Goal: Task Accomplishment & Management: Manage account settings

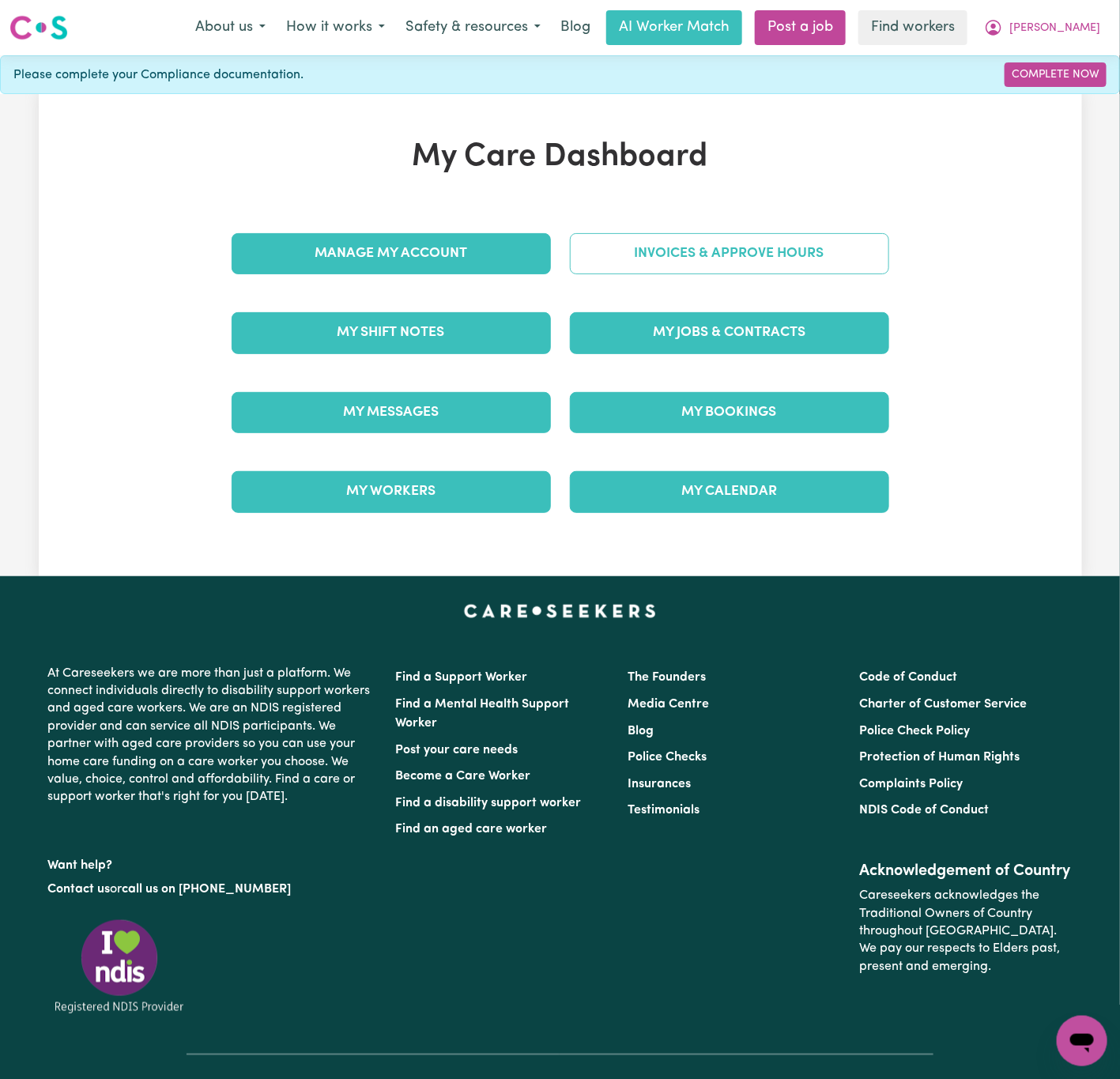
click at [866, 253] on link "Invoices & Approve Hours" at bounding box center [729, 253] width 320 height 41
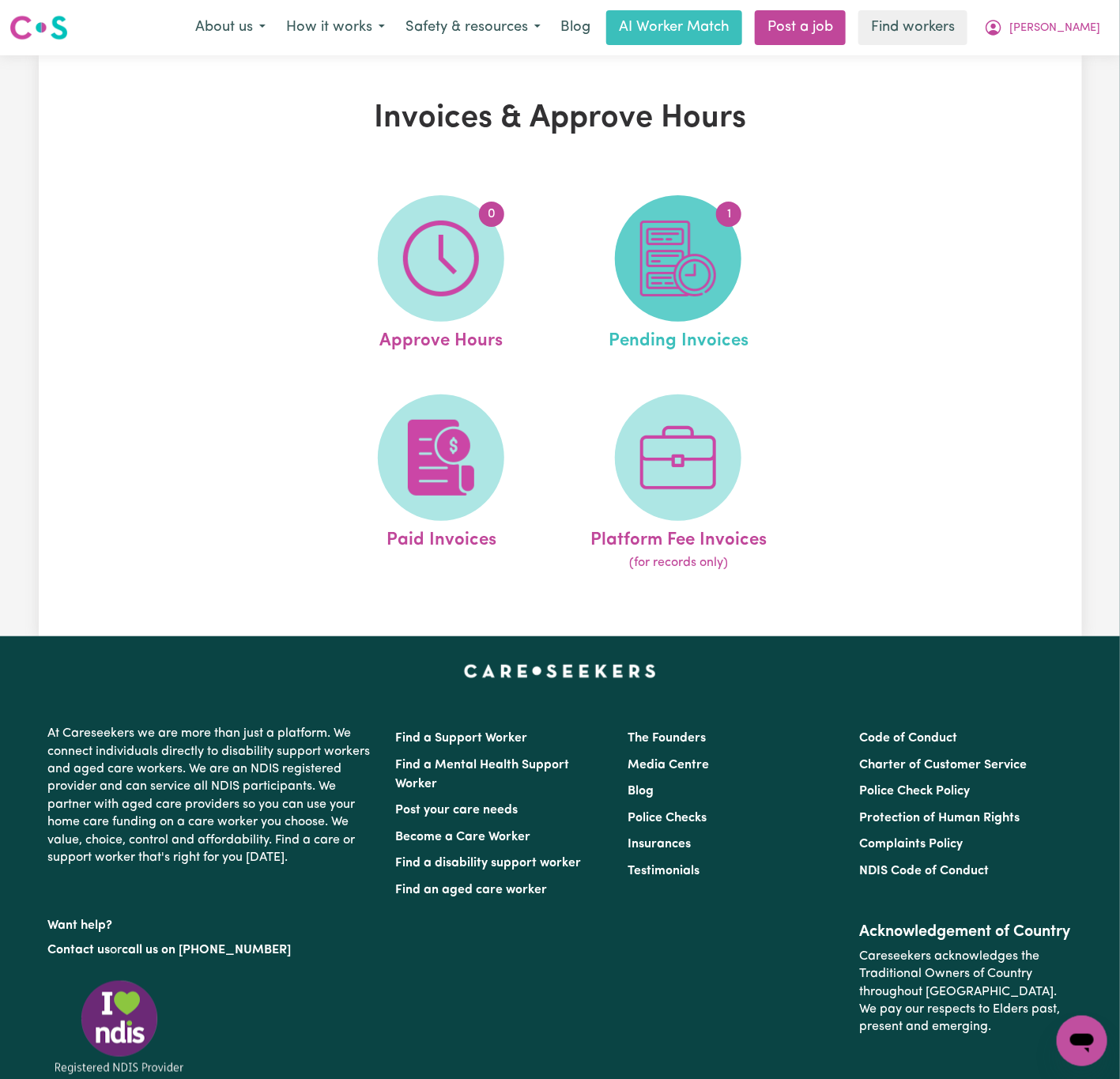
click at [673, 240] on img at bounding box center [679, 259] width 76 height 76
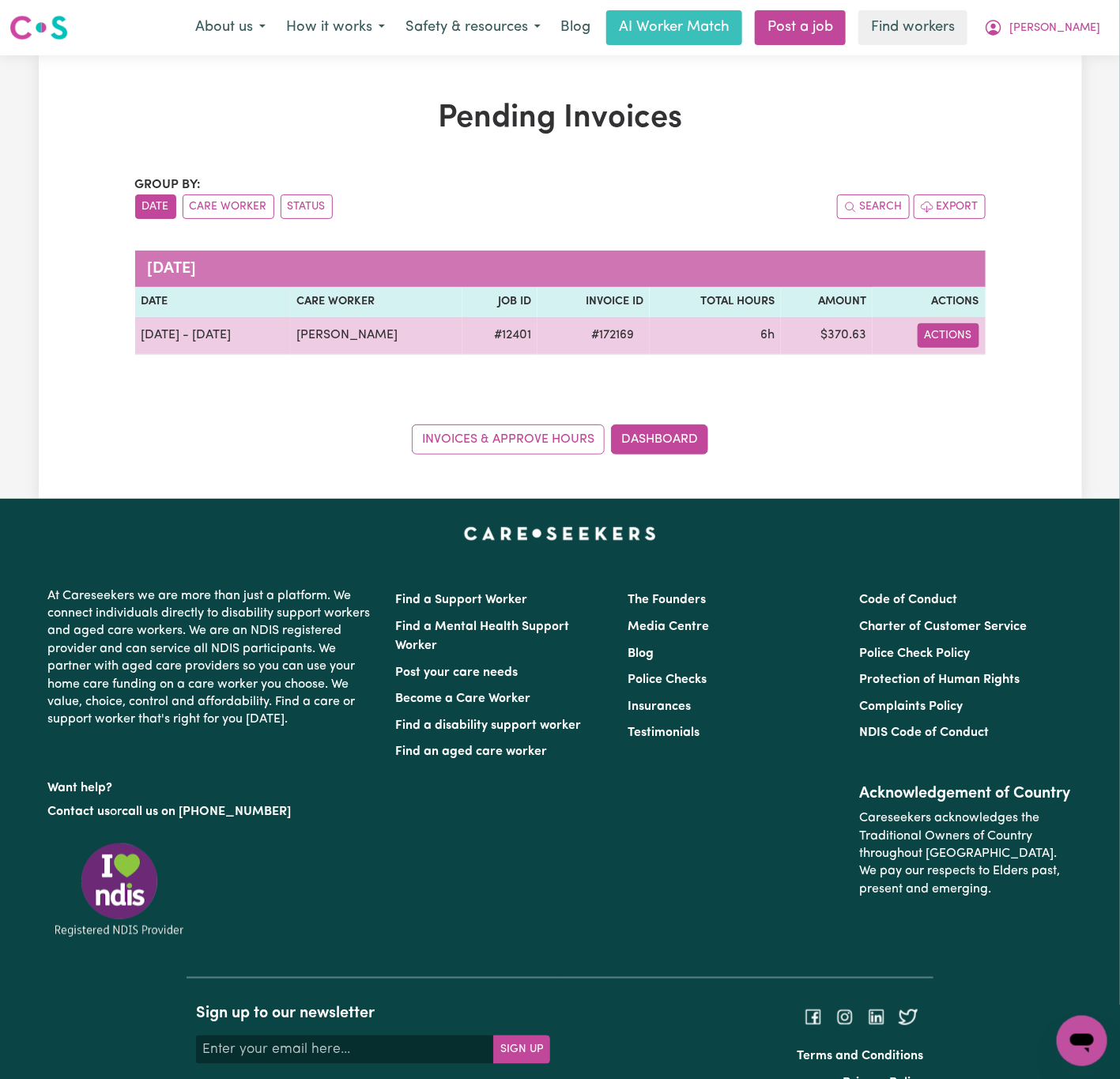
click at [968, 328] on button "Actions" at bounding box center [949, 336] width 62 height 25
click at [1004, 375] on link "Download Invoice" at bounding box center [992, 373] width 144 height 32
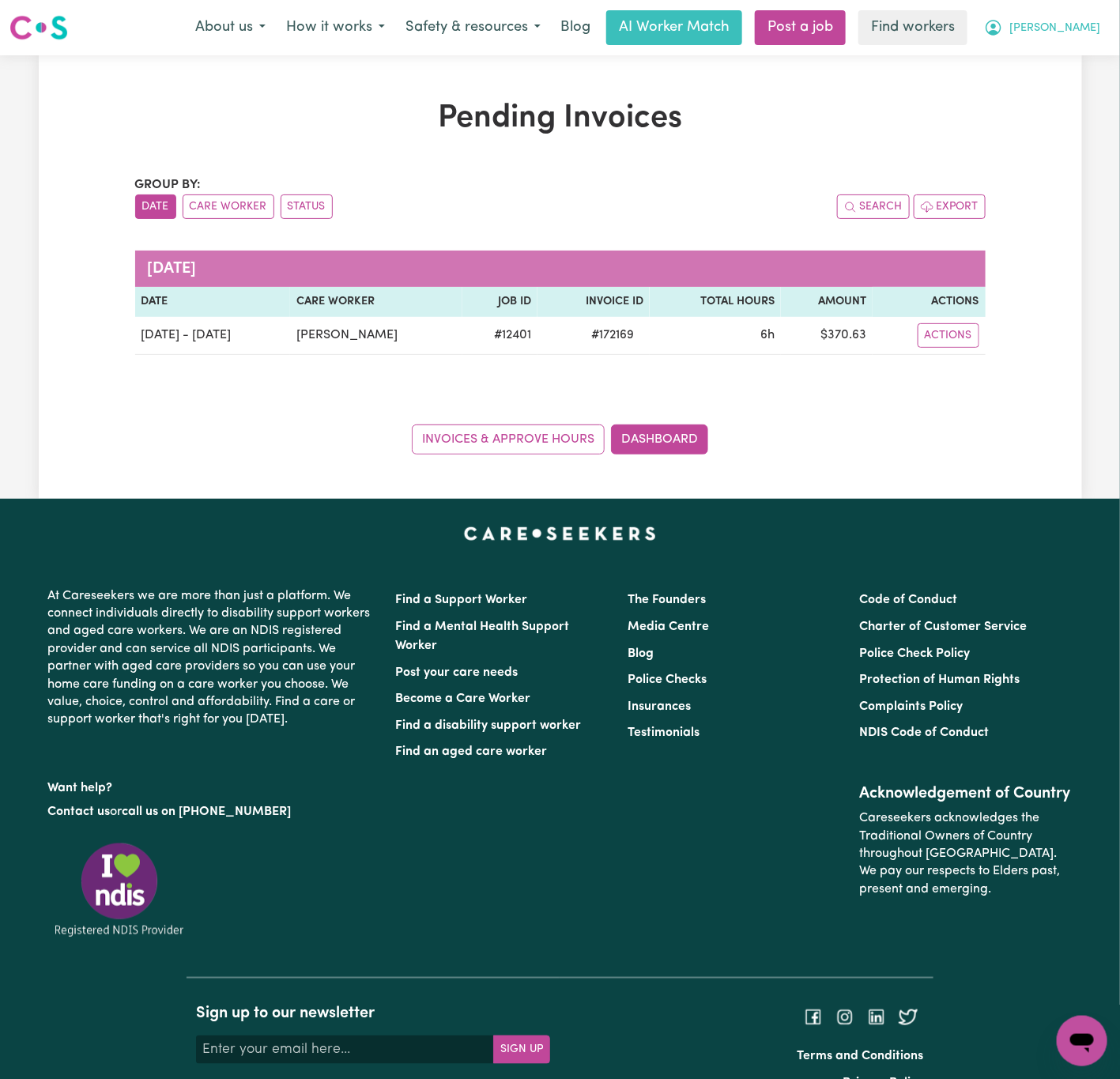
click at [1003, 19] on icon "My Account" at bounding box center [993, 27] width 19 height 19
click at [1073, 81] on link "Logout" at bounding box center [1047, 91] width 125 height 30
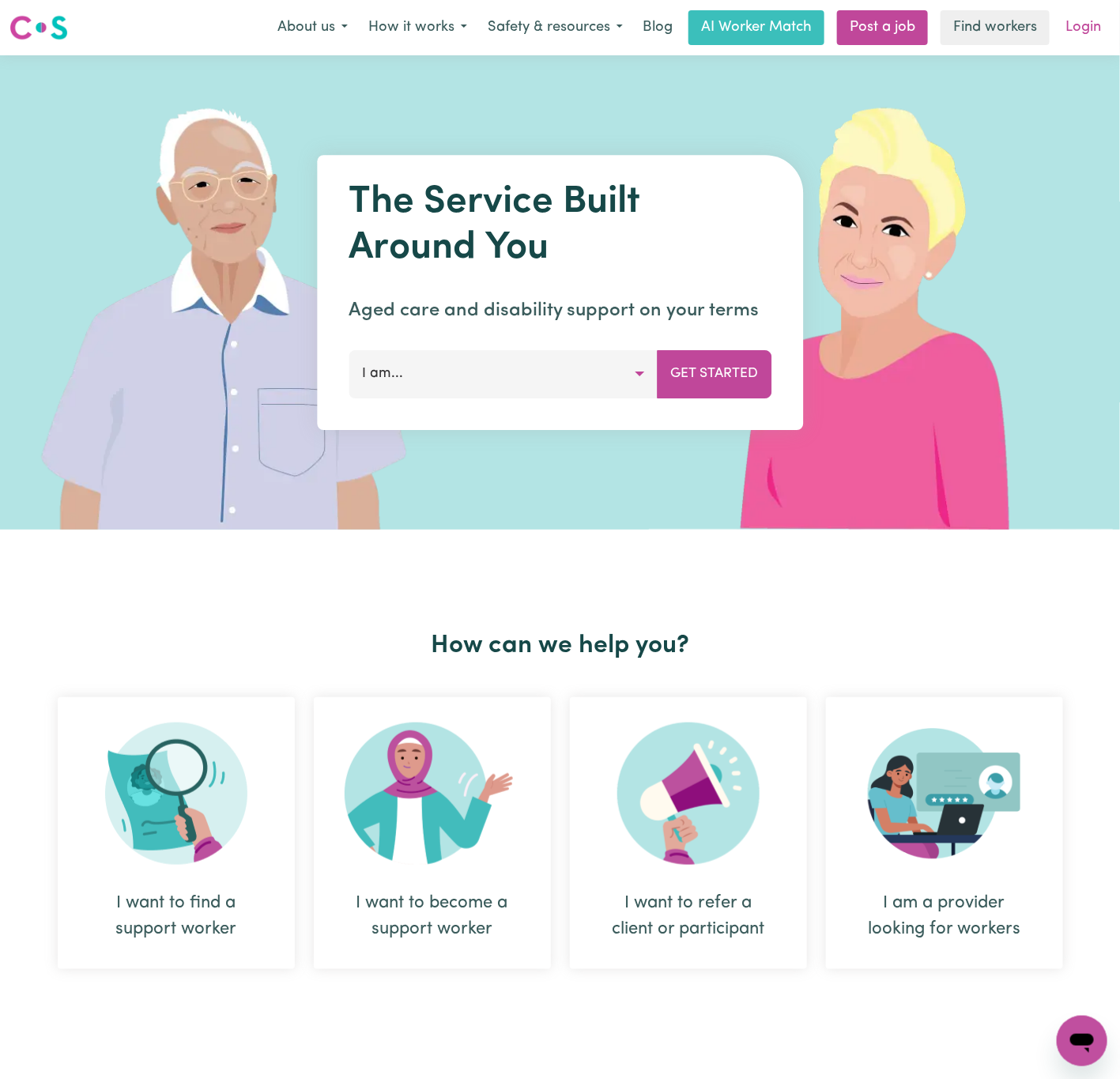
click at [1096, 25] on link "Login" at bounding box center [1084, 27] width 55 height 35
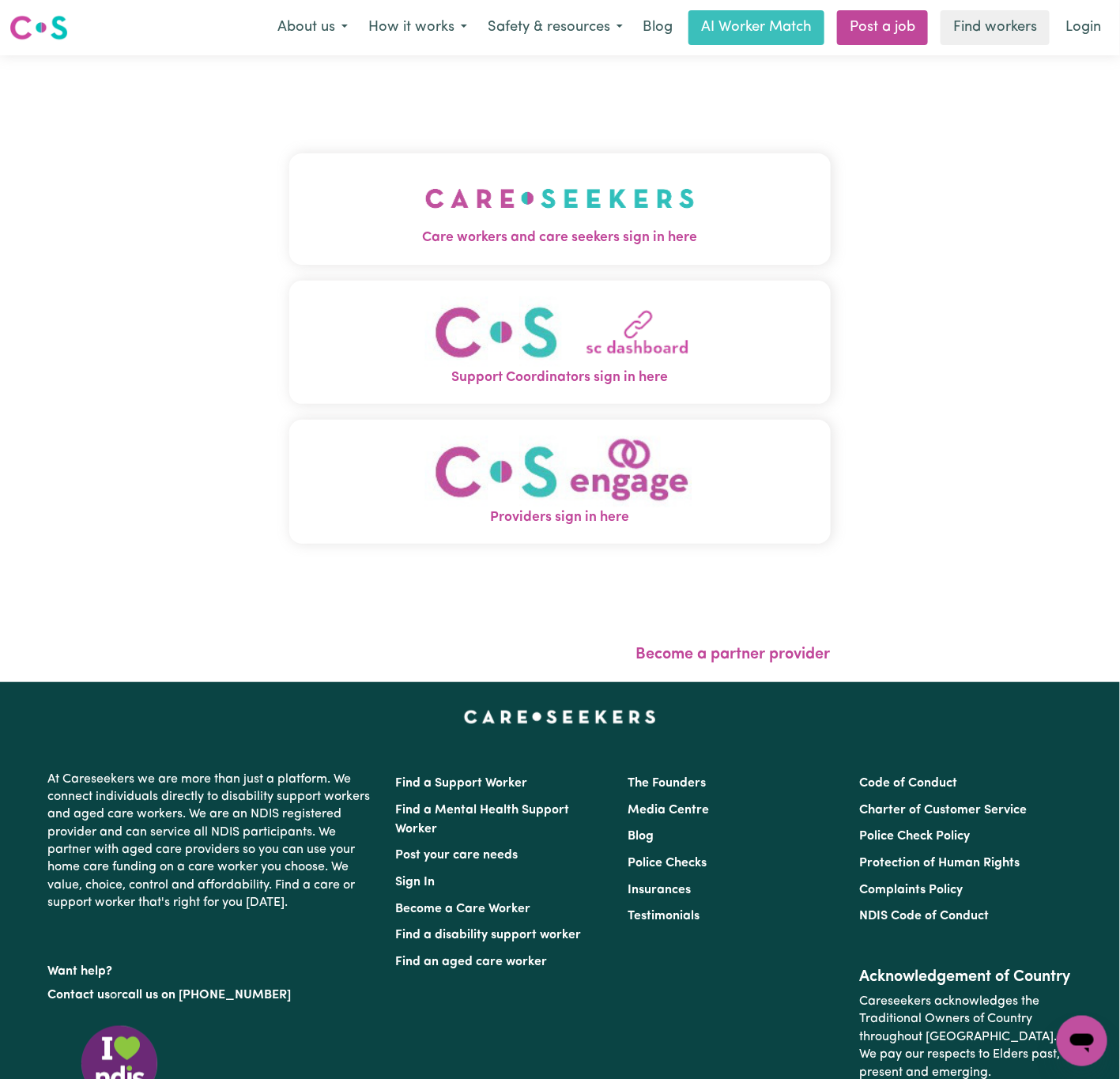
click at [425, 212] on img "Care workers and care seekers sign in here" at bounding box center [560, 198] width 269 height 58
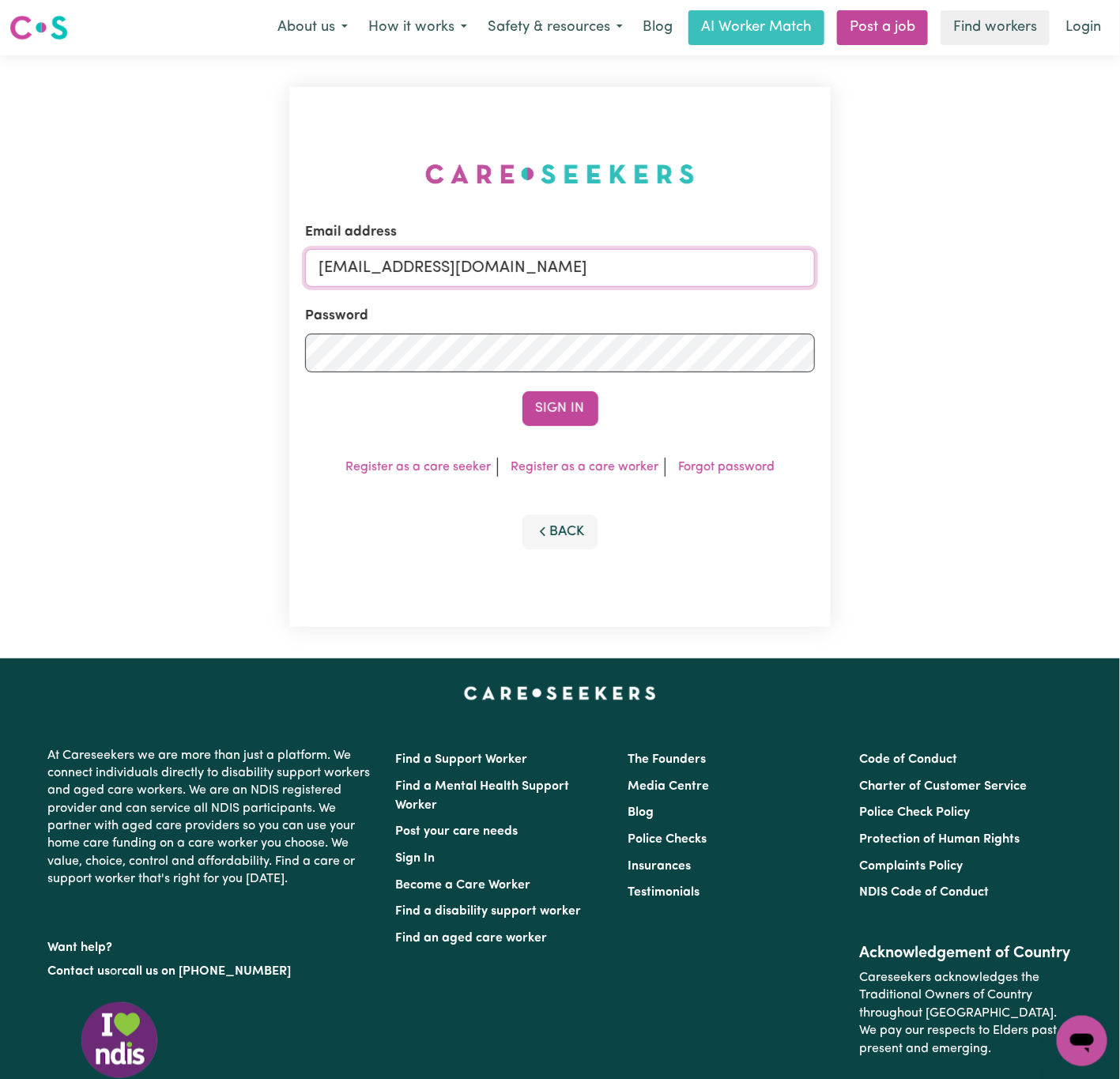
drag, startPoint x: 400, startPoint y: 264, endPoint x: 1178, endPoint y: 264, distance: 778.0
click at [1120, 264] on html "Menu About us How it works Safety & resources Blog AI Worker Match Post a job F…" at bounding box center [560, 651] width 1120 height 1303
paste input "ClientElderslieFQC"
type input "[EMAIL_ADDRESS][DOMAIN_NAME]"
click at [523, 392] on button "Sign In" at bounding box center [561, 408] width 76 height 35
